Goal: Find specific page/section: Find specific page/section

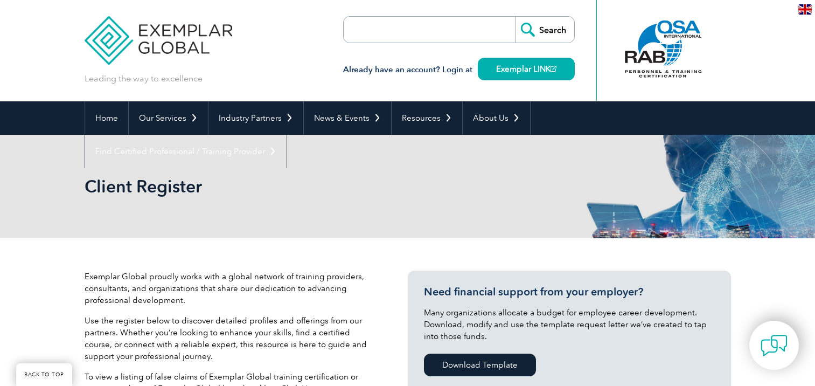
select select "[GEOGRAPHIC_DATA]"
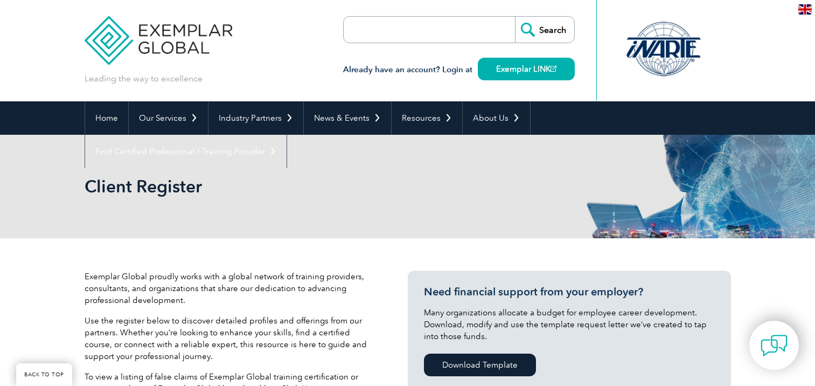
select select "[GEOGRAPHIC_DATA]"
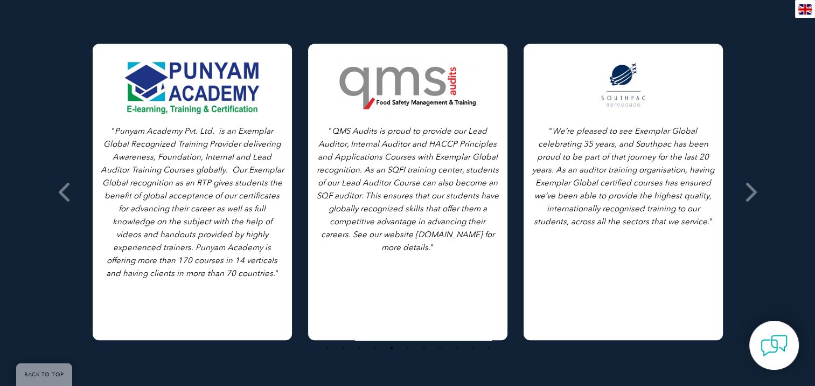
scroll to position [959, 0]
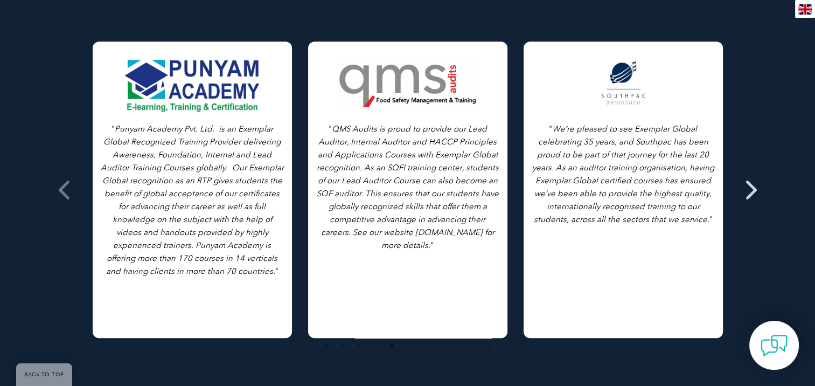
click at [754, 190] on icon at bounding box center [749, 190] width 13 height 0
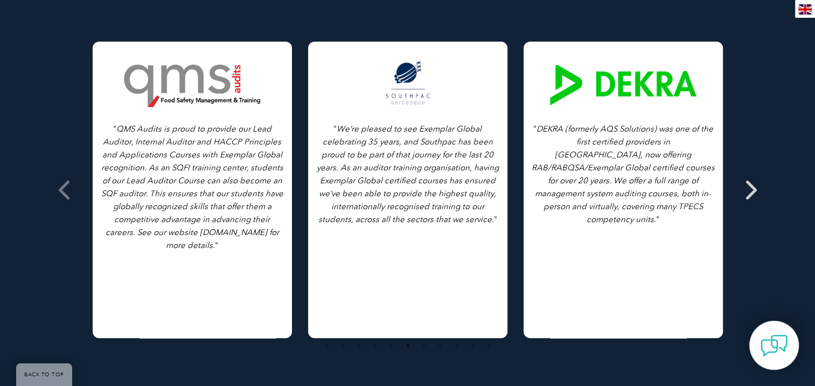
click at [754, 190] on icon at bounding box center [749, 190] width 13 height 0
click at [752, 190] on icon at bounding box center [749, 190] width 13 height 0
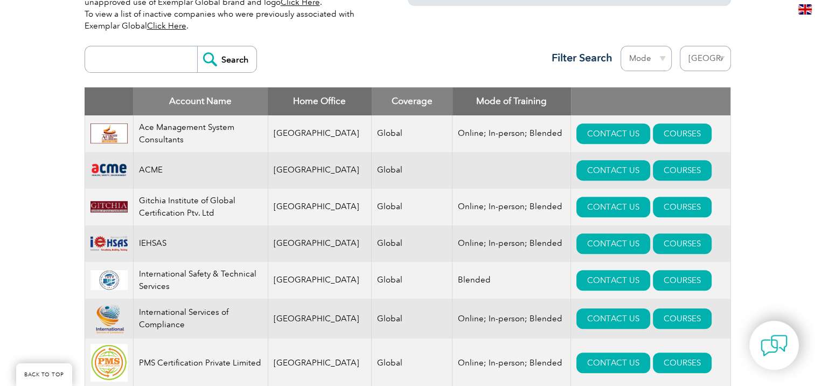
scroll to position [413, 0]
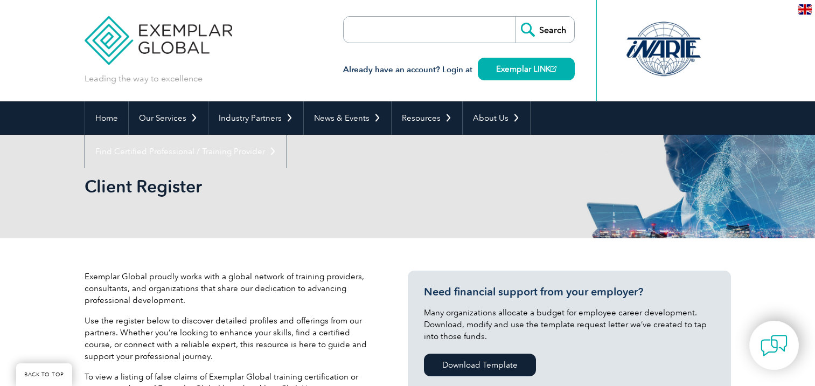
select select "[GEOGRAPHIC_DATA]"
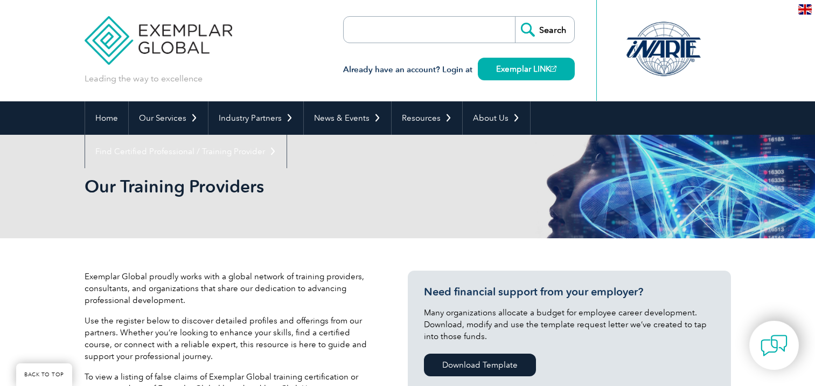
select select "[GEOGRAPHIC_DATA]"
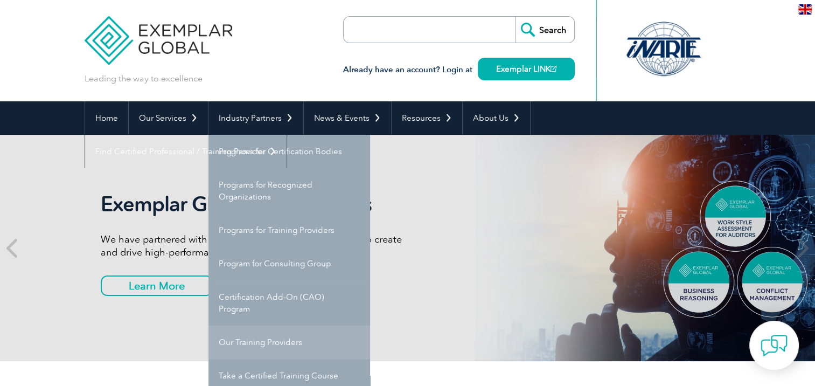
click at [311, 343] on link "Our Training Providers" at bounding box center [289, 341] width 162 height 33
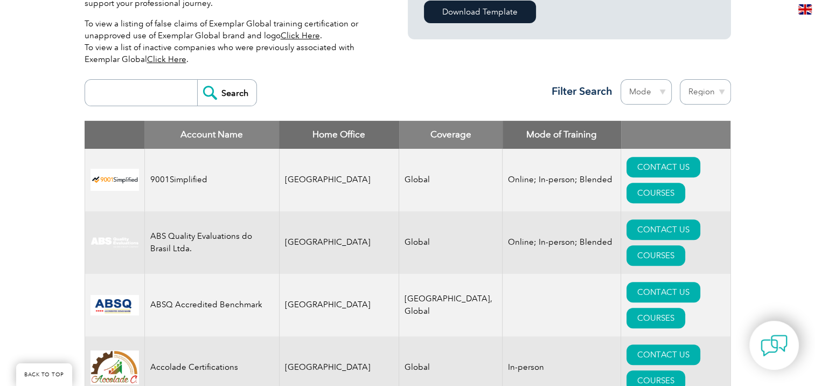
scroll to position [338, 0]
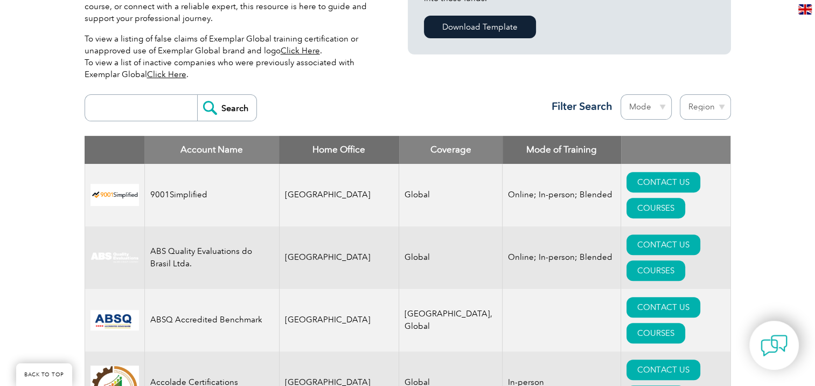
click at [722, 106] on select "Region Australia Bahrain Bangladesh Brazil Canada Colombia Dominican Republic E…" at bounding box center [705, 106] width 51 height 25
select select "[GEOGRAPHIC_DATA]"
click at [680, 94] on select "Region Australia Bahrain Bangladesh Brazil Canada Colombia Dominican Republic E…" at bounding box center [705, 106] width 51 height 25
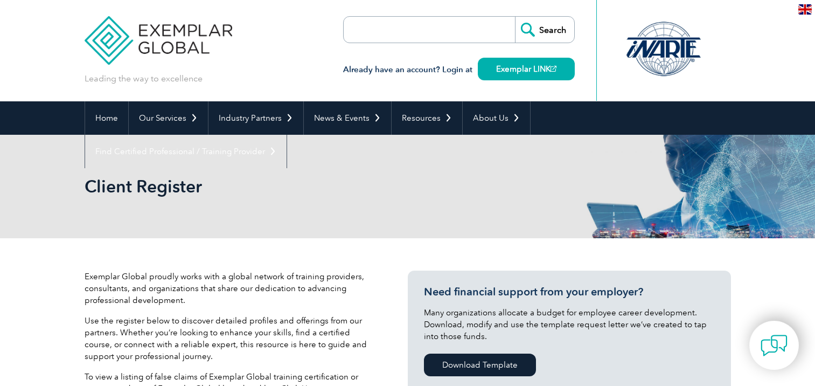
select select "[GEOGRAPHIC_DATA]"
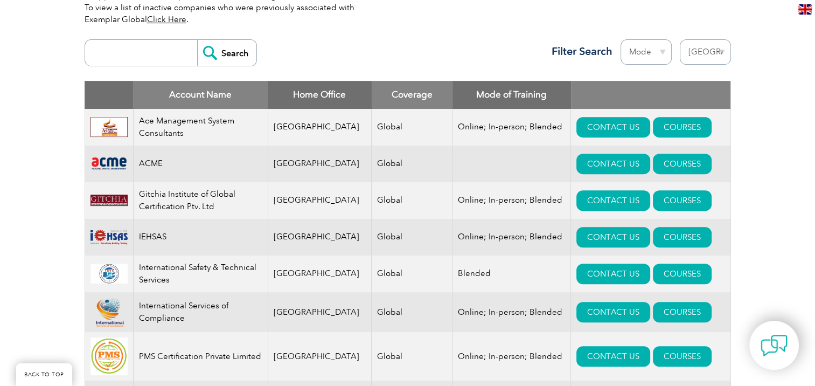
scroll to position [395, 0]
